Goal: Find specific page/section: Find specific page/section

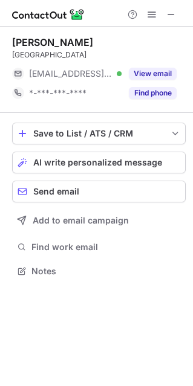
scroll to position [6, 6]
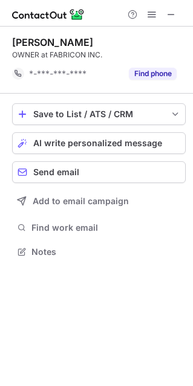
scroll to position [243, 193]
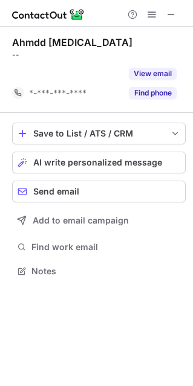
scroll to position [243, 193]
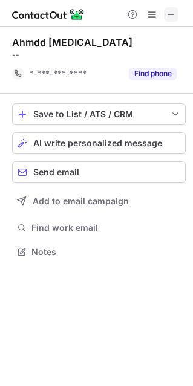
click at [167, 16] on span at bounding box center [171, 15] width 10 height 10
